Goal: Transaction & Acquisition: Purchase product/service

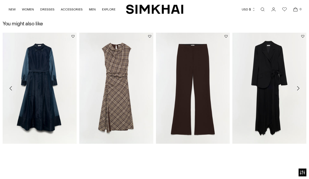
scroll to position [475, 0]
click at [298, 88] on icon "Move to next carousel slide" at bounding box center [298, 88] width 6 height 6
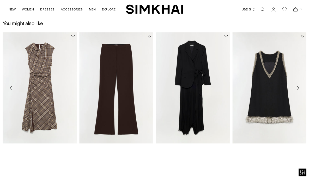
click at [299, 88] on icon "Move to next carousel slide" at bounding box center [298, 88] width 6 height 6
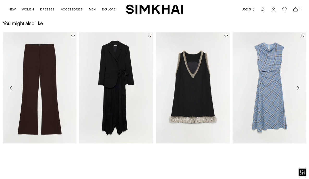
click at [299, 88] on icon "Move to next carousel slide" at bounding box center [298, 88] width 6 height 6
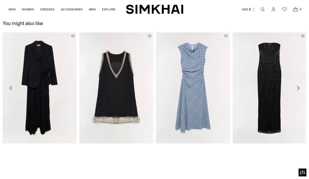
click at [299, 88] on icon "Move to next carousel slide" at bounding box center [298, 88] width 6 height 6
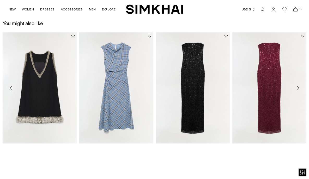
click at [299, 88] on icon "Move to next carousel slide" at bounding box center [298, 88] width 6 height 6
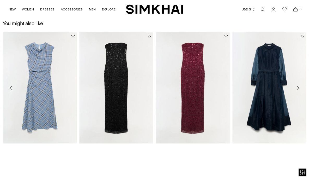
click at [299, 88] on icon "Move to next carousel slide" at bounding box center [298, 88] width 6 height 6
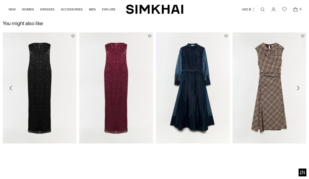
click at [299, 88] on icon "Move to next carousel slide" at bounding box center [298, 88] width 6 height 6
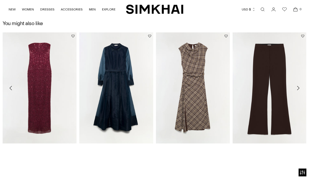
click at [299, 88] on icon "Move to next carousel slide" at bounding box center [298, 88] width 6 height 6
